Goal: Task Accomplishment & Management: Manage account settings

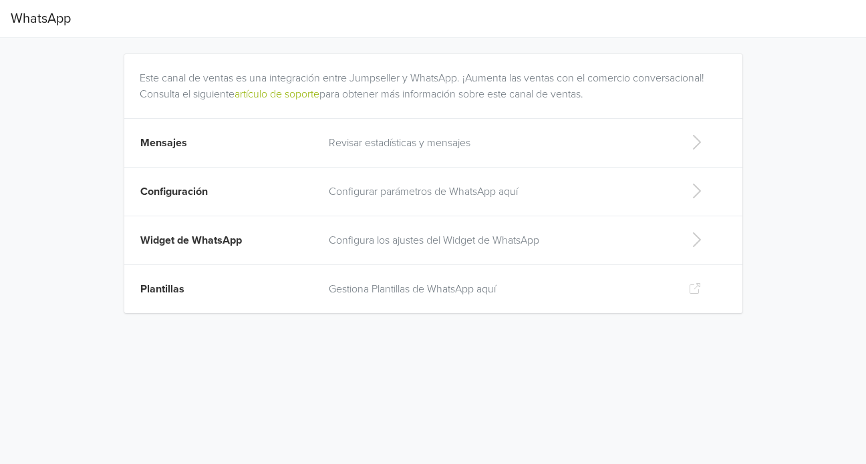
click at [455, 291] on p "Gestiona Plantillas de WhatsApp aquí" at bounding box center [498, 289] width 339 height 16
click at [409, 239] on p "Configura los ajustes del Widget de WhatsApp" at bounding box center [498, 241] width 339 height 16
select select "rb"
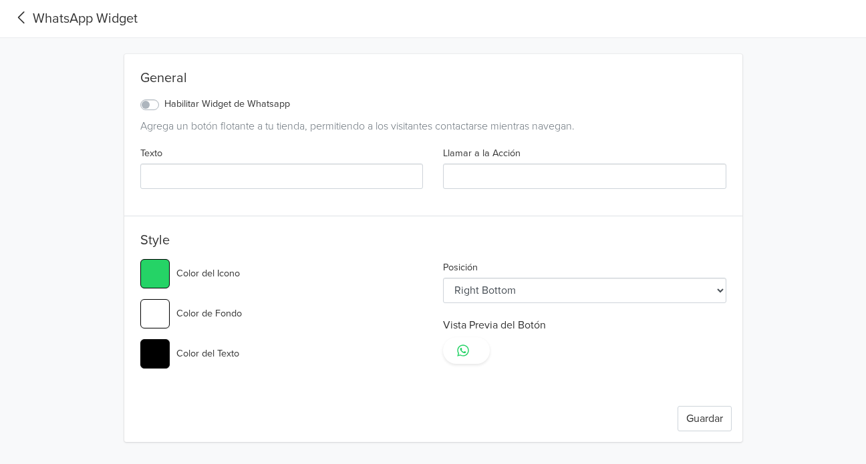
type input "#25d366"
select select "lt"
click at [464, 354] on icon at bounding box center [462, 350] width 13 height 13
click at [709, 416] on button "Guardar" at bounding box center [705, 418] width 54 height 25
click at [545, 292] on select "Left Top Left Center Left Bottom Right Top Right Center Right Bottom" at bounding box center [584, 290] width 283 height 25
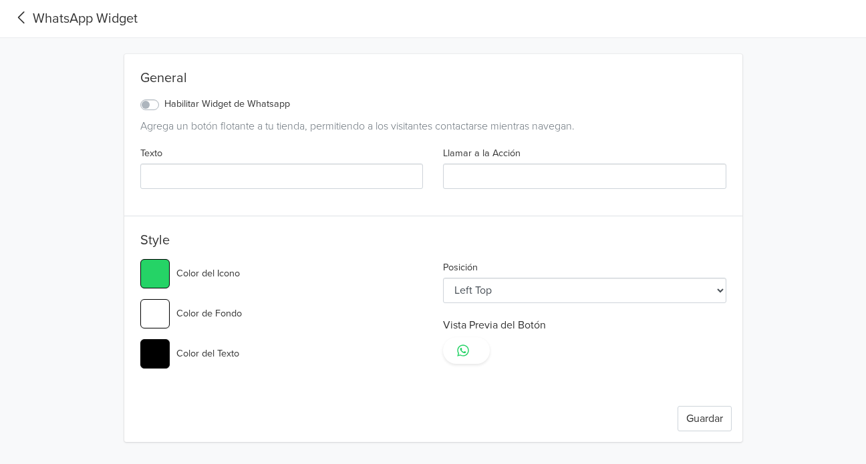
click at [545, 292] on select "Left Top Left Center Left Bottom Right Top Right Center Right Bottom" at bounding box center [584, 290] width 283 height 25
click at [164, 100] on label "Habilitar Widget de Whatsapp" at bounding box center [227, 104] width 126 height 15
click at [0, 0] on input "Habilitar Widget de Whatsapp" at bounding box center [0, 0] width 0 height 0
click at [714, 412] on button "Guardar" at bounding box center [705, 418] width 54 height 25
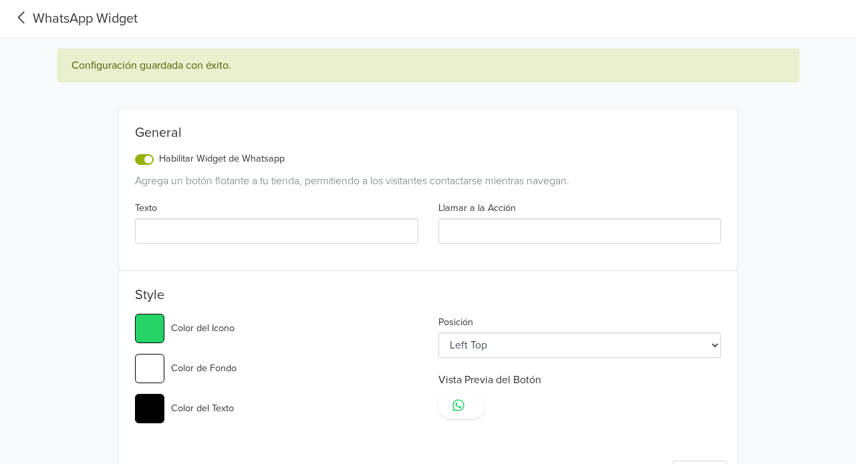
type input "#25d366"
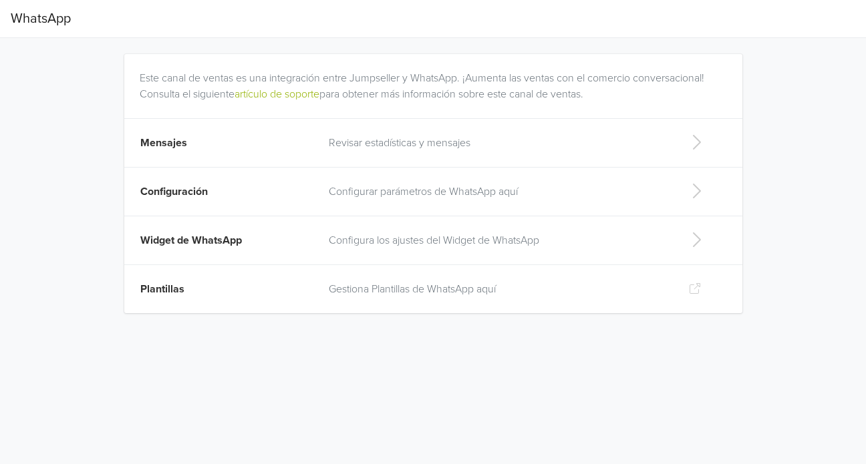
click at [492, 150] on p "Revisar estadísticas y mensajes" at bounding box center [498, 143] width 339 height 16
click at [364, 194] on p "Configurar parámetros de WhatsApp aquí" at bounding box center [498, 192] width 339 height 16
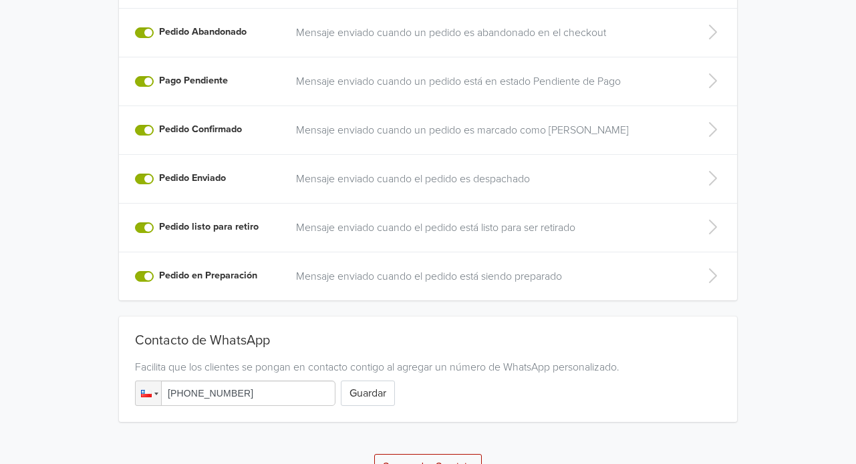
scroll to position [347, 0]
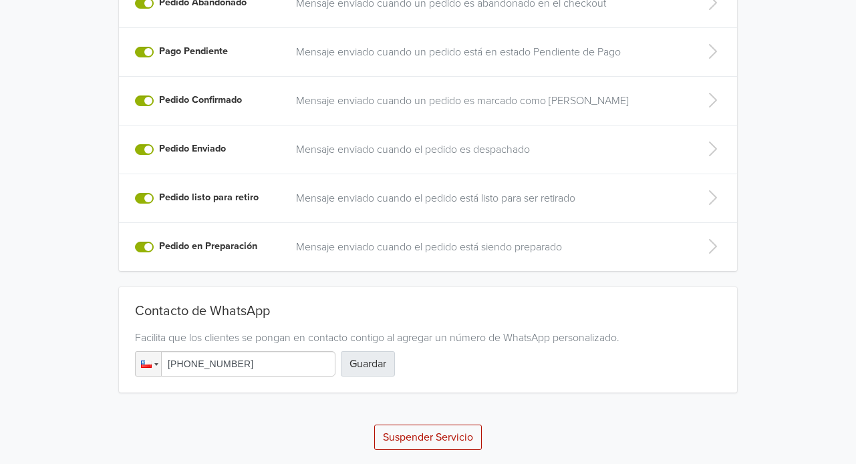
click at [366, 362] on button "Guardar" at bounding box center [368, 363] width 54 height 25
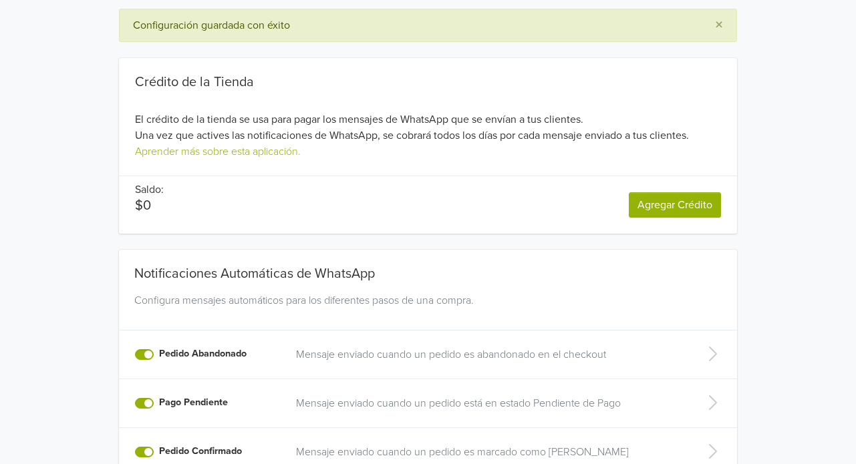
scroll to position [0, 0]
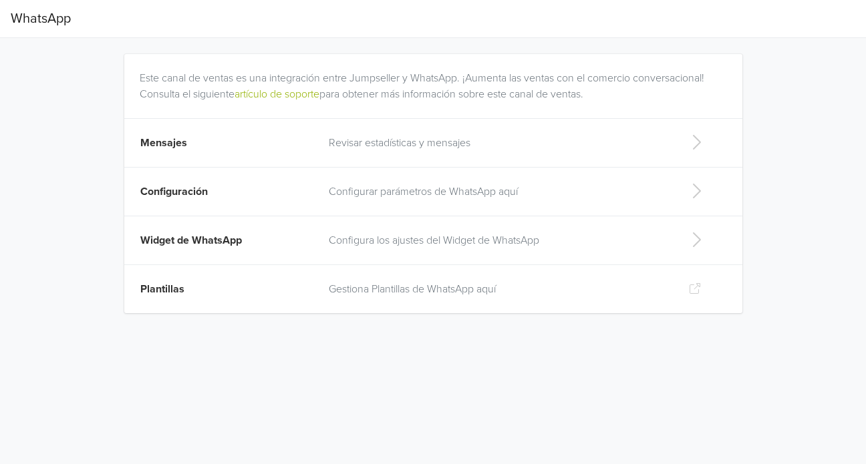
click at [437, 297] on td "Gestiona Plantillas de WhatsApp aquí" at bounding box center [498, 289] width 355 height 49
